Goal: Use online tool/utility: Use online tool/utility

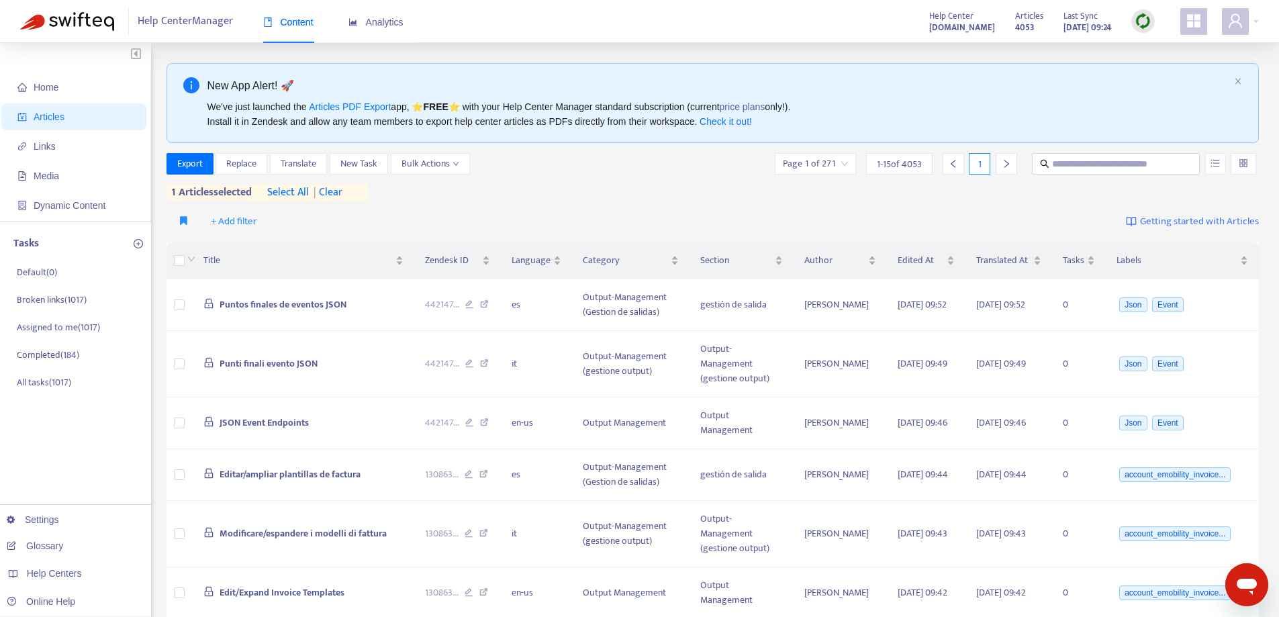
click at [340, 189] on span "| clear" at bounding box center [326, 193] width 34 height 16
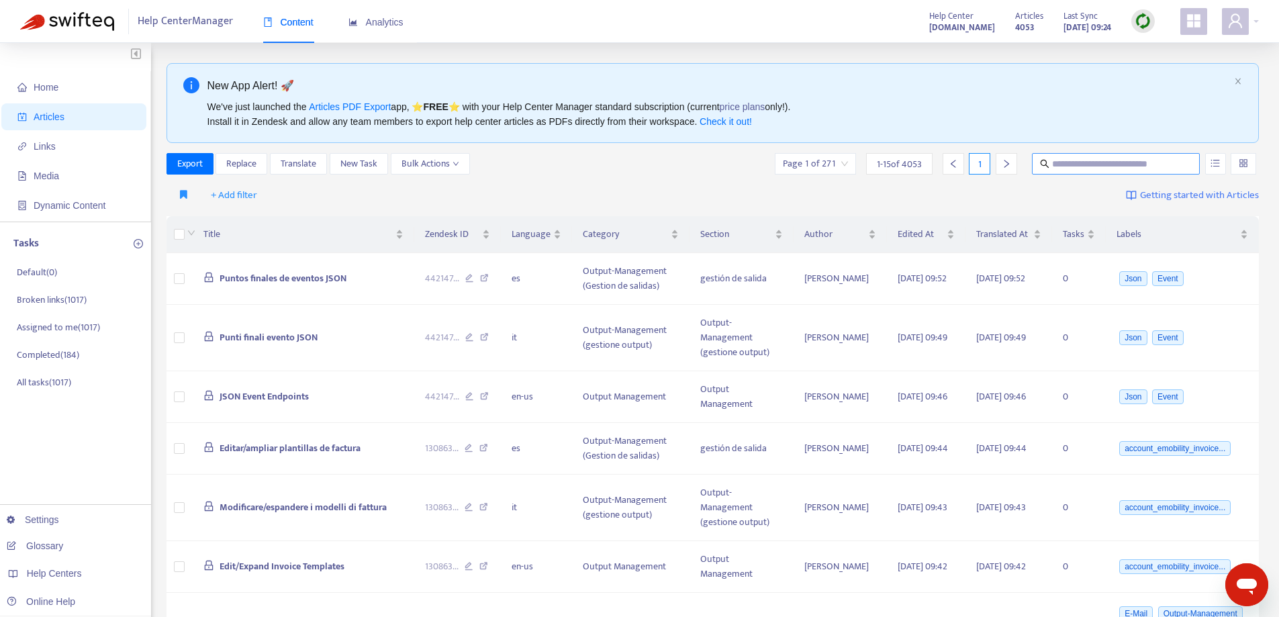
click at [1107, 158] on input "text" at bounding box center [1116, 163] width 129 height 15
paste input "**********"
type input "**********"
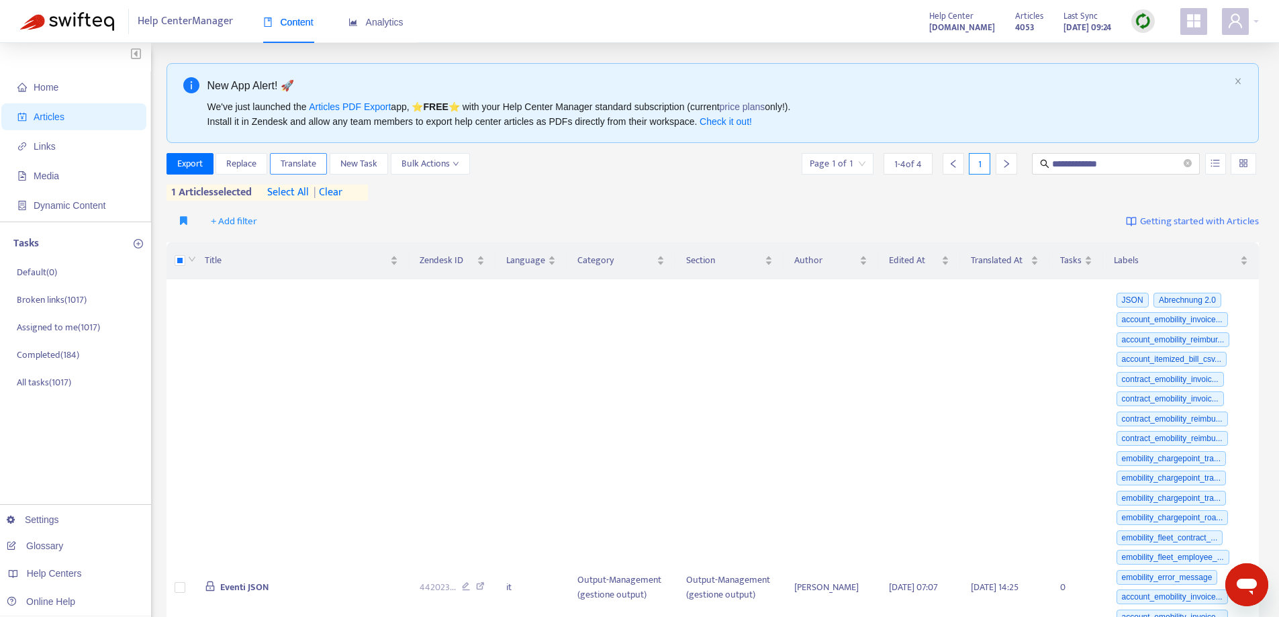
click at [301, 162] on span "Translate" at bounding box center [299, 163] width 36 height 15
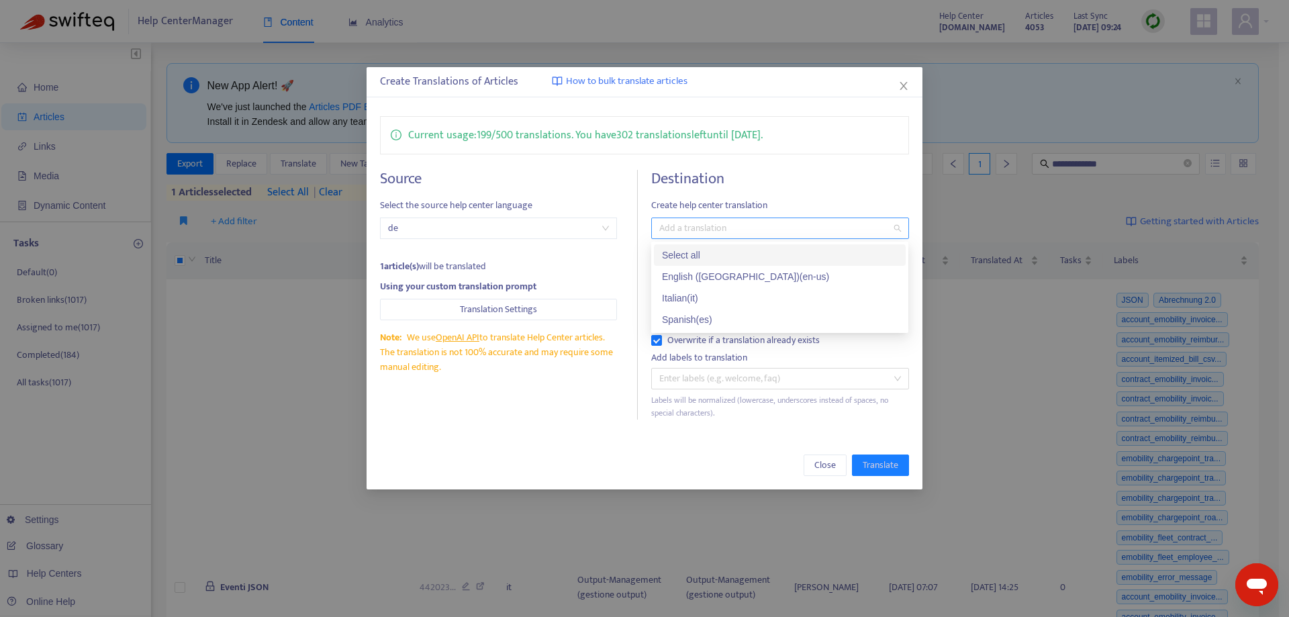
click at [754, 230] on div at bounding box center [772, 228] width 237 height 16
click at [730, 255] on div "Select all" at bounding box center [780, 255] width 236 height 15
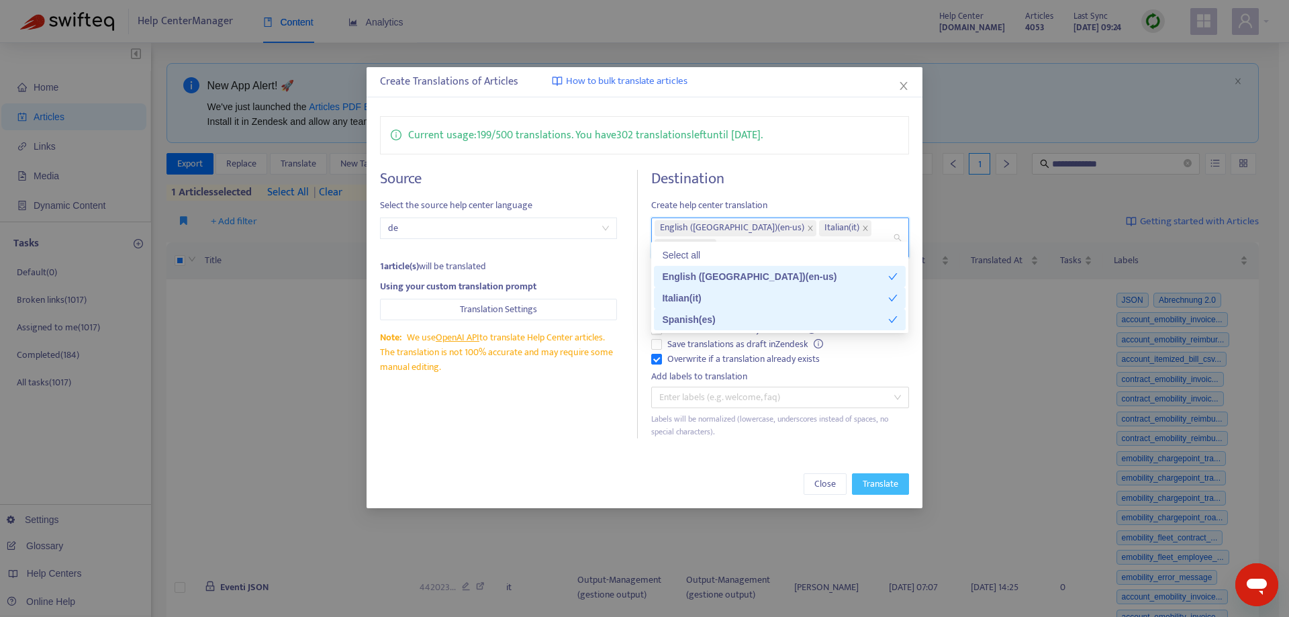
click at [886, 477] on span "Translate" at bounding box center [881, 484] width 36 height 15
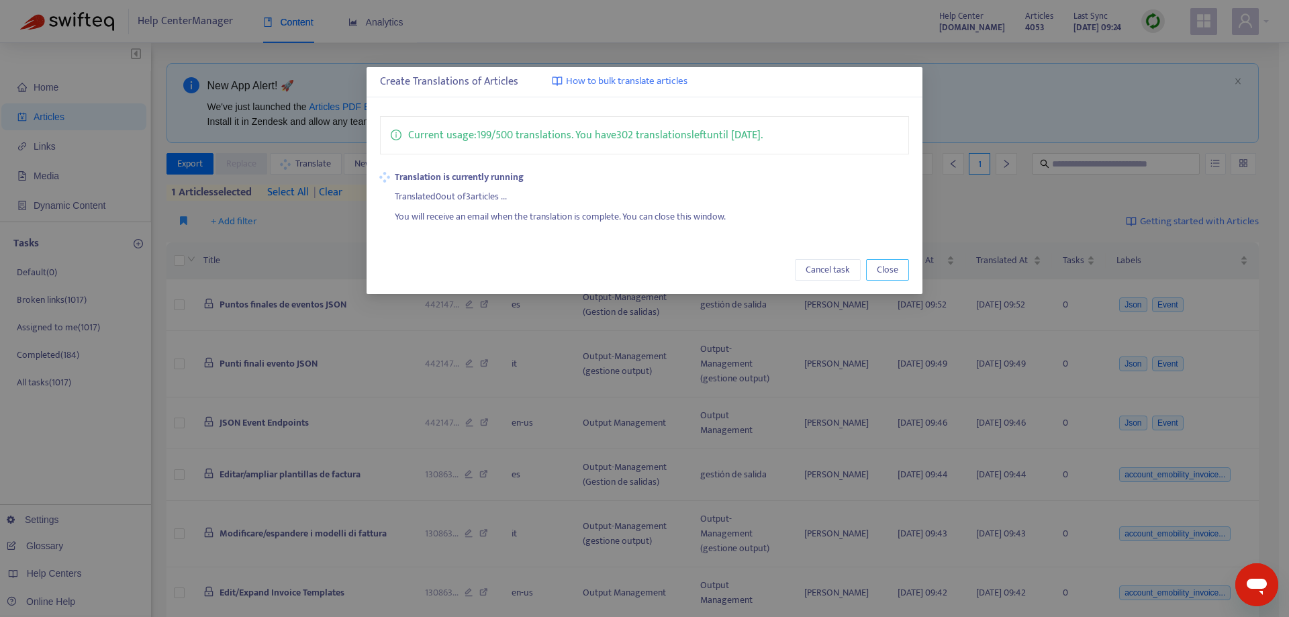
drag, startPoint x: 894, startPoint y: 271, endPoint x: 980, endPoint y: 204, distance: 108.6
click at [894, 270] on span "Close" at bounding box center [887, 269] width 21 height 15
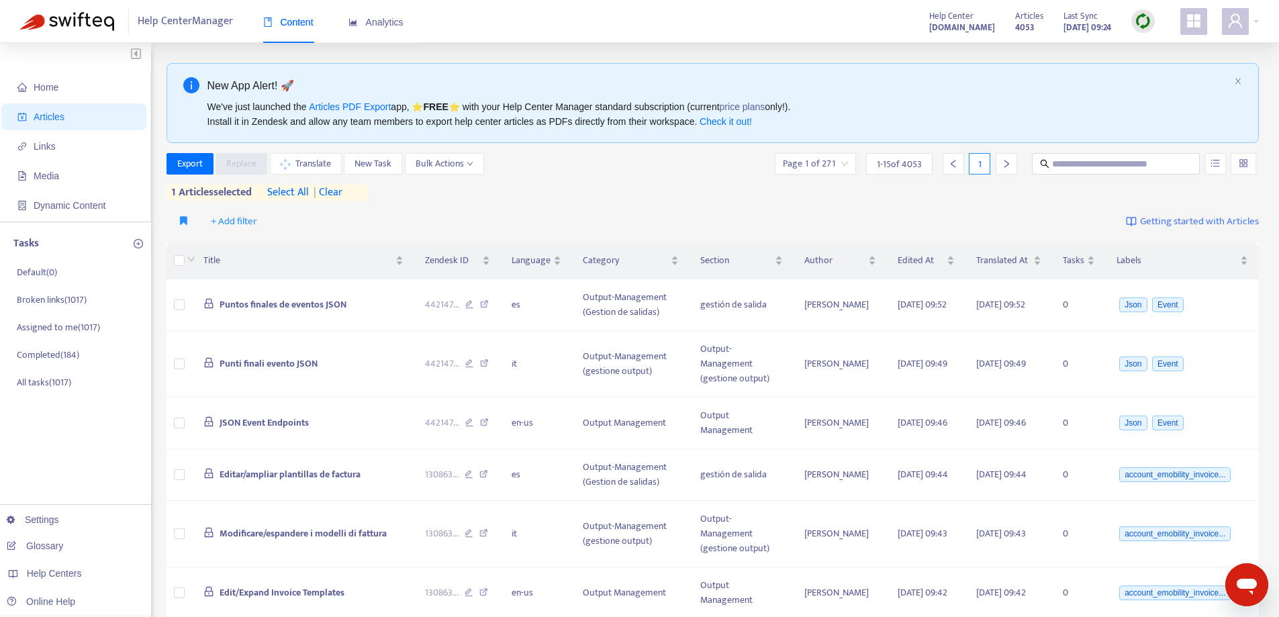
click at [328, 191] on span "| clear" at bounding box center [326, 193] width 34 height 16
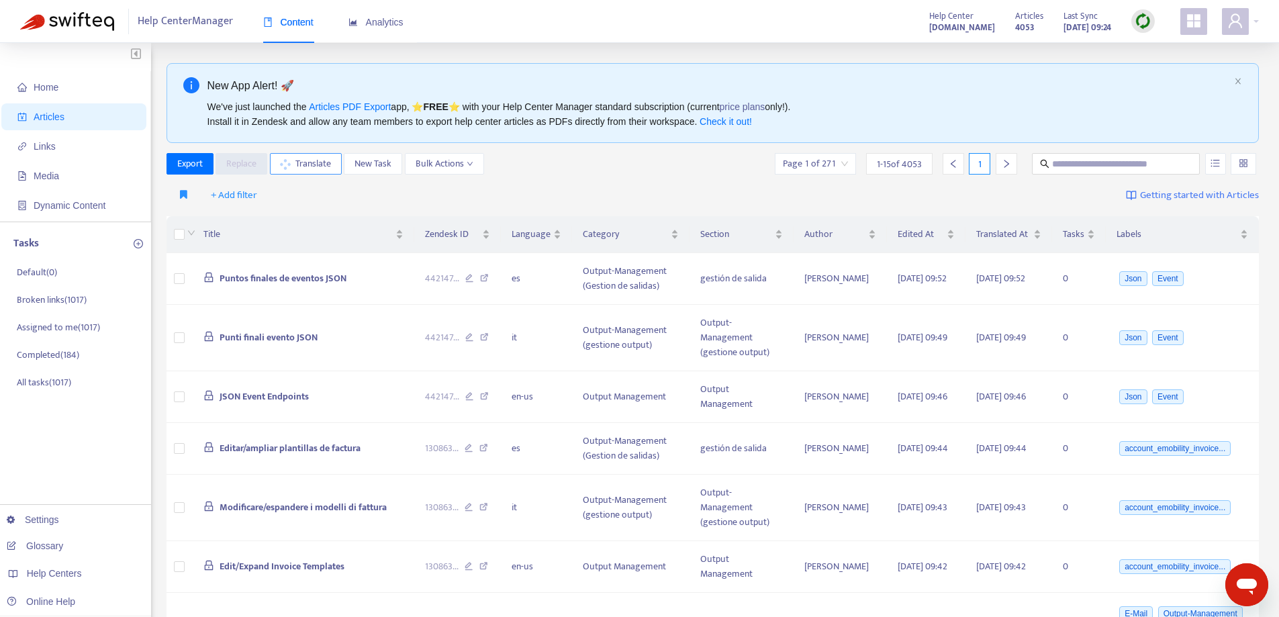
click at [314, 160] on span "Translate" at bounding box center [313, 163] width 36 height 15
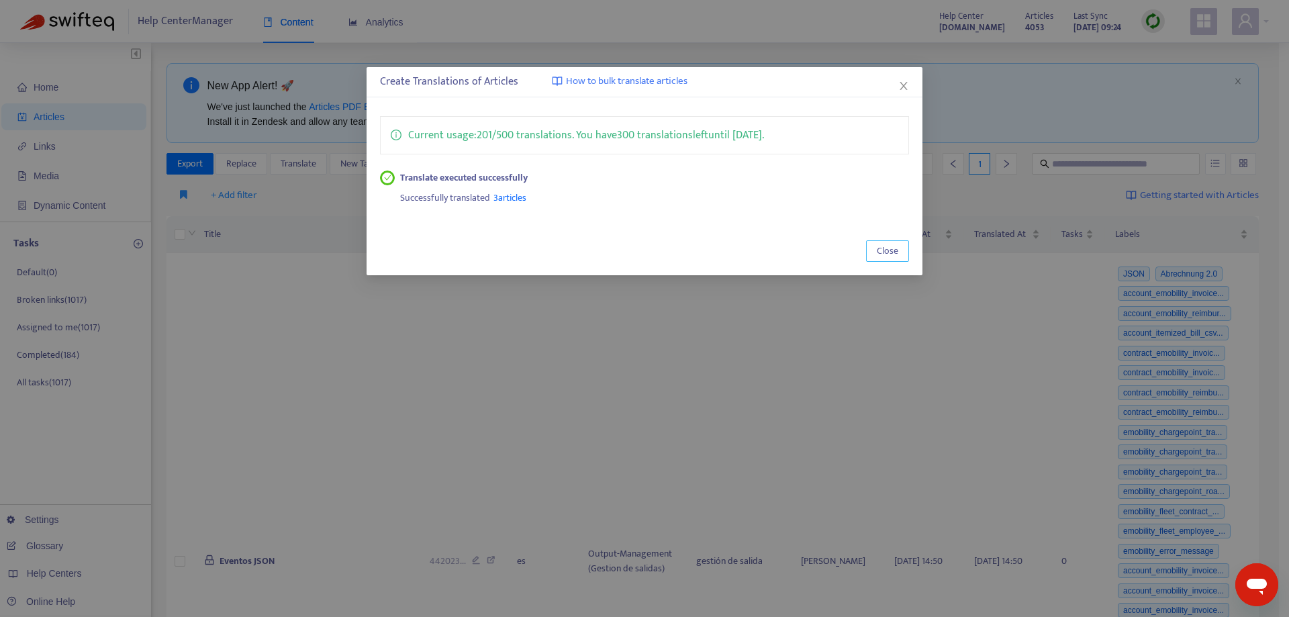
click at [880, 254] on span "Close" at bounding box center [887, 251] width 21 height 15
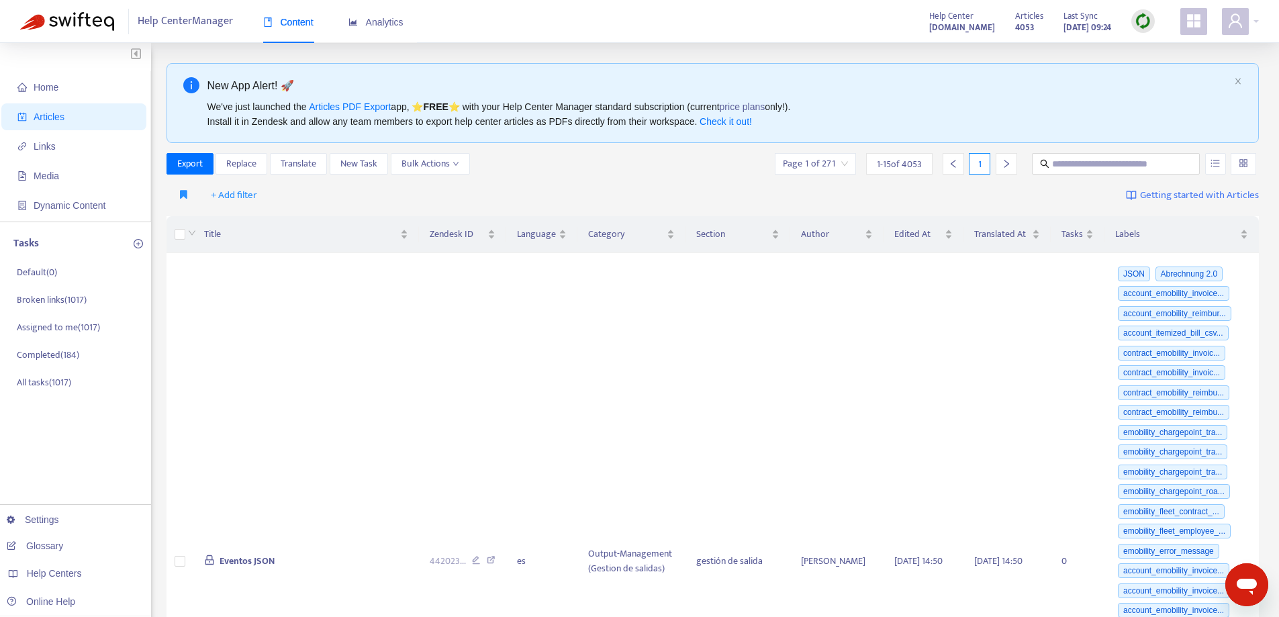
click at [1145, 21] on img at bounding box center [1142, 21] width 17 height 17
click at [1157, 41] on link "Quick Sync" at bounding box center [1170, 48] width 57 height 15
